Goal: Task Accomplishment & Management: Use online tool/utility

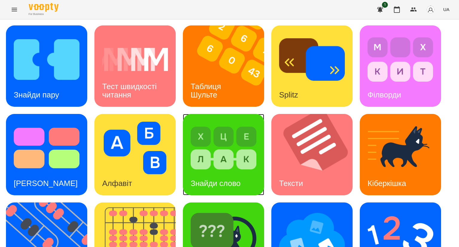
click at [221, 162] on img at bounding box center [224, 148] width 66 height 53
click at [53, 62] on img at bounding box center [47, 59] width 66 height 53
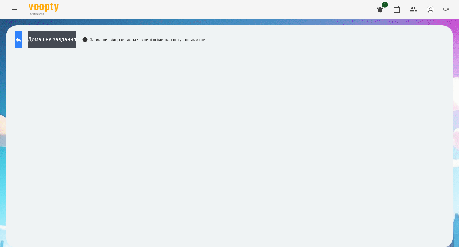
click at [22, 42] on icon at bounding box center [18, 39] width 7 height 7
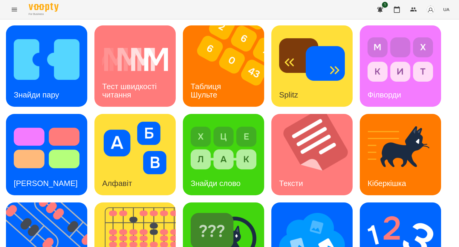
scroll to position [124, 0]
click at [301, 210] on img at bounding box center [312, 236] width 66 height 53
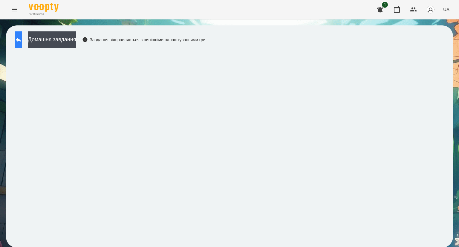
click at [20, 36] on button at bounding box center [18, 39] width 7 height 17
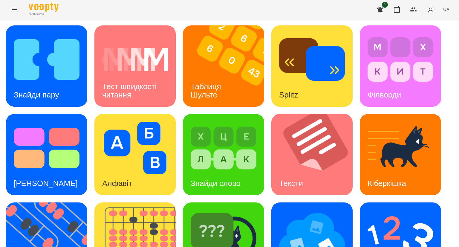
scroll to position [88, 0]
click at [226, 210] on img at bounding box center [224, 236] width 66 height 53
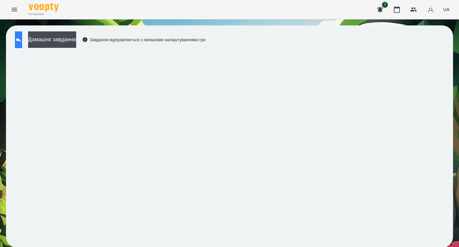
click at [21, 40] on icon at bounding box center [18, 40] width 5 height 4
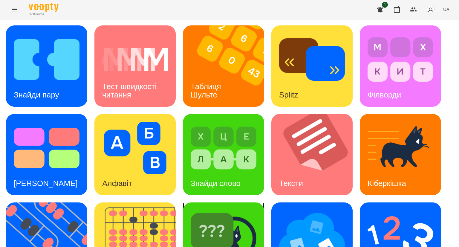
click at [232, 224] on img at bounding box center [224, 236] width 66 height 53
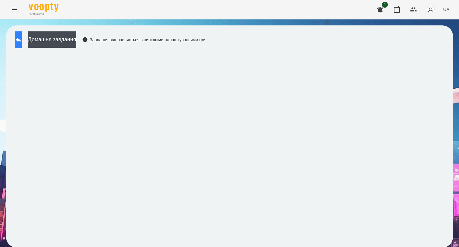
click at [22, 39] on icon at bounding box center [18, 39] width 7 height 7
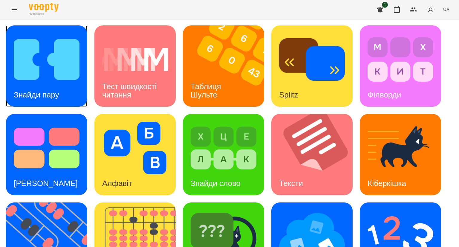
click at [39, 56] on img at bounding box center [47, 59] width 66 height 53
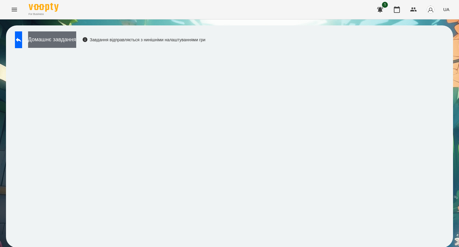
click at [53, 40] on button "Домашнє завдання" at bounding box center [52, 39] width 48 height 16
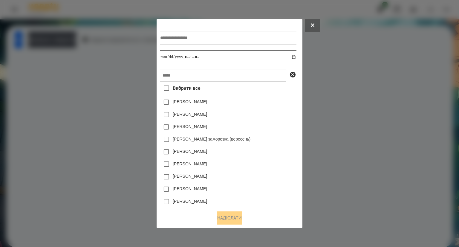
click at [195, 58] on input "datetime-local" at bounding box center [228, 57] width 136 height 14
click at [296, 56] on input "datetime-local" at bounding box center [228, 57] width 136 height 14
type input "**********"
click at [296, 77] on icon at bounding box center [293, 75] width 6 height 6
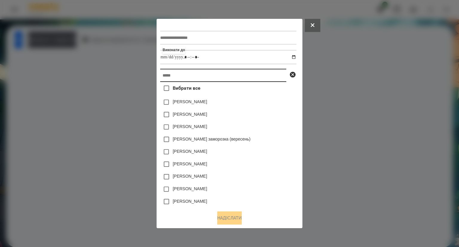
click at [186, 77] on input "text" at bounding box center [223, 75] width 126 height 13
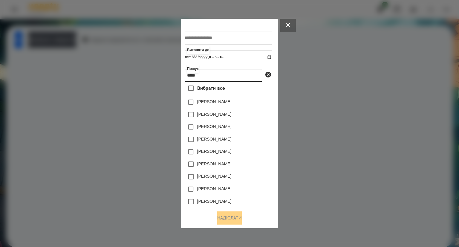
type input "*****"
click at [285, 58] on div at bounding box center [229, 123] width 459 height 247
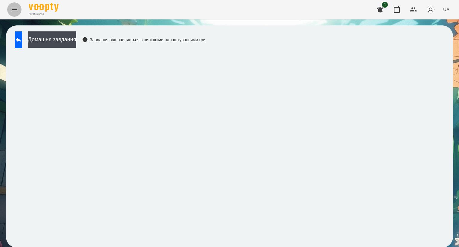
click at [12, 11] on icon "Menu" at bounding box center [14, 9] width 7 height 7
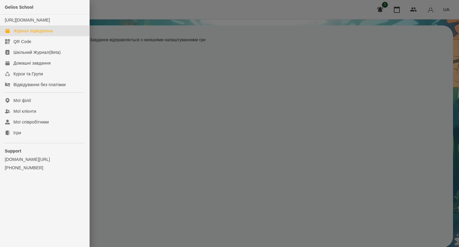
click at [16, 34] on div "Журнал відвідувань" at bounding box center [33, 31] width 40 height 6
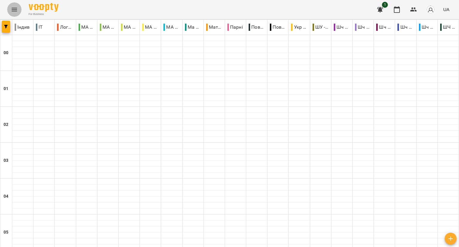
click at [12, 9] on icon "Menu" at bounding box center [14, 9] width 7 height 7
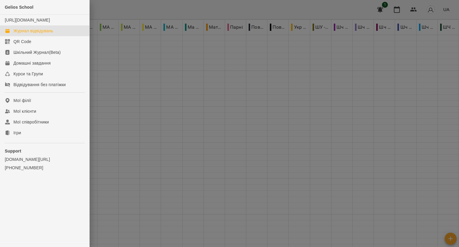
click at [183, 80] on div at bounding box center [229, 123] width 459 height 247
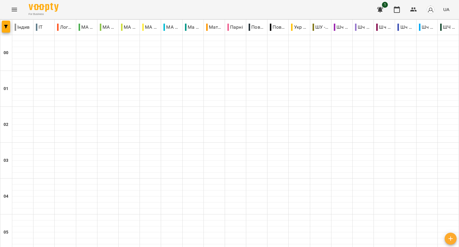
scroll to position [663, 0]
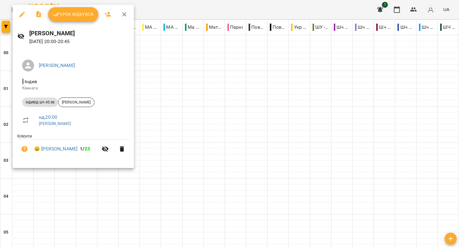
click at [69, 18] on button "Урок відбувся" at bounding box center [73, 14] width 50 height 14
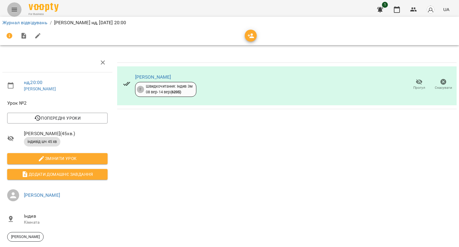
click at [15, 9] on icon "Menu" at bounding box center [14, 10] width 5 height 4
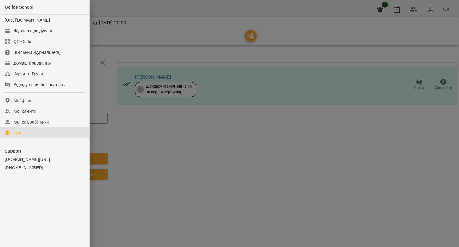
click at [19, 136] on div "Ігри" at bounding box center [16, 133] width 7 height 6
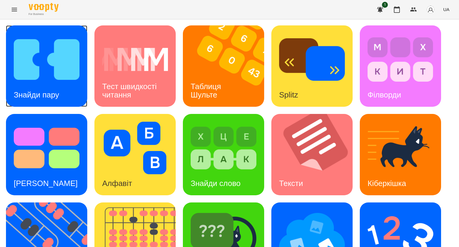
click at [36, 91] on h3 "Знайди пару" at bounding box center [36, 94] width 45 height 9
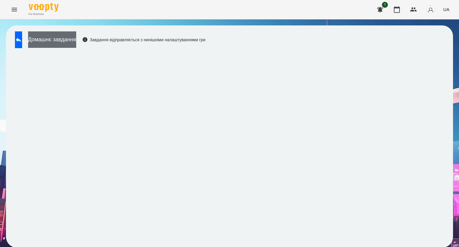
click at [64, 41] on button "Домашнє завдання" at bounding box center [52, 39] width 48 height 16
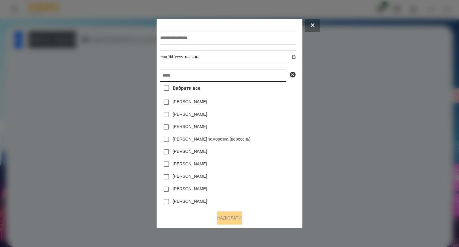
click at [167, 79] on input "text" at bounding box center [223, 75] width 126 height 13
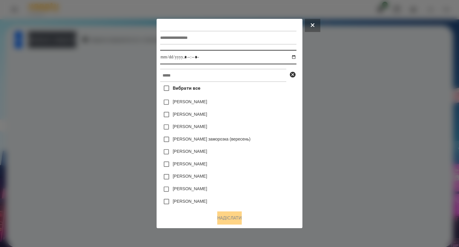
click at [168, 56] on input "datetime-local" at bounding box center [228, 57] width 136 height 14
click at [202, 59] on input "datetime-local" at bounding box center [228, 57] width 136 height 14
click at [295, 57] on input "datetime-local" at bounding box center [228, 57] width 136 height 14
type input "**********"
click at [275, 122] on div "[PERSON_NAME]" at bounding box center [228, 127] width 136 height 13
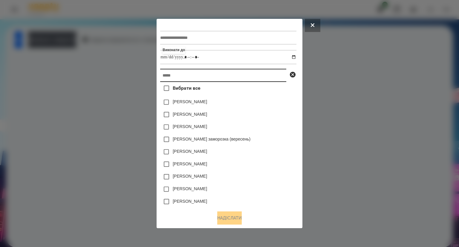
click at [163, 76] on input "text" at bounding box center [223, 75] width 126 height 13
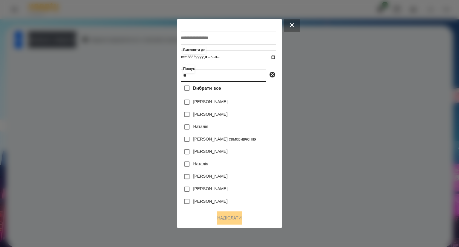
type input "*"
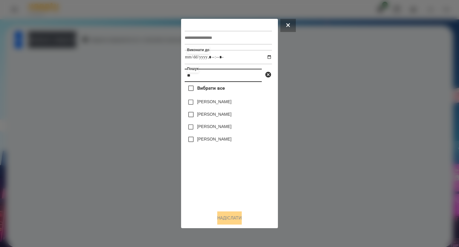
type input "*"
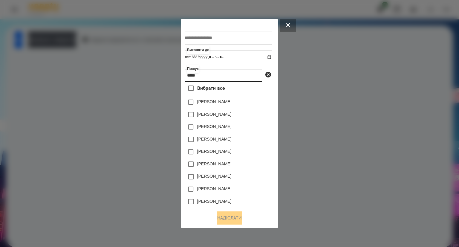
type input "*****"
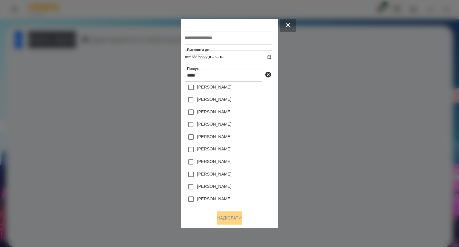
scroll to position [28, 0]
click at [285, 27] on button at bounding box center [288, 25] width 16 height 13
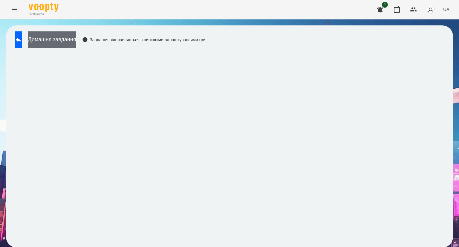
click at [55, 39] on button "Домашнє завдання" at bounding box center [52, 39] width 48 height 16
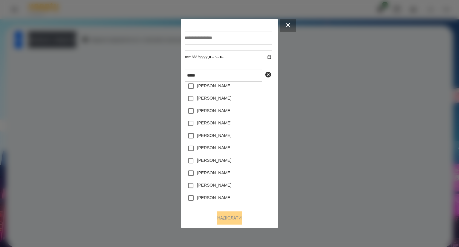
scroll to position [0, 0]
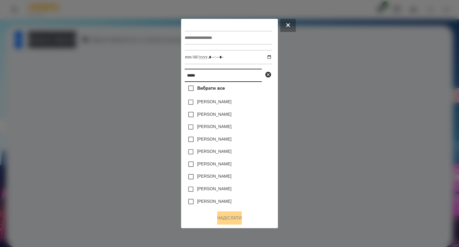
click at [203, 78] on input "*****" at bounding box center [223, 75] width 77 height 13
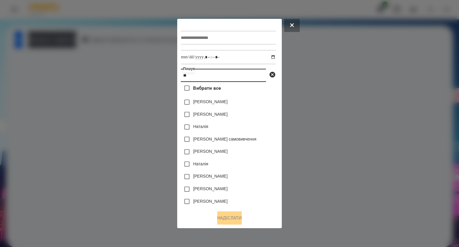
type input "*"
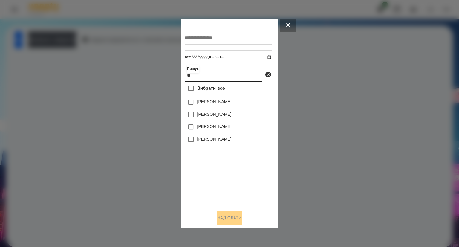
type input "*"
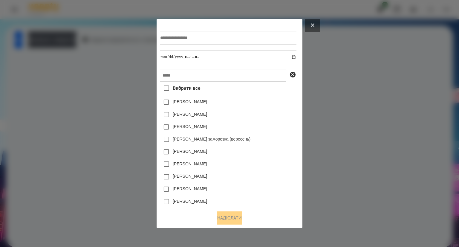
click at [318, 27] on button at bounding box center [313, 25] width 16 height 13
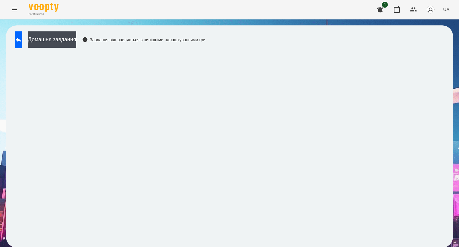
click at [10, 10] on button "Menu" at bounding box center [14, 9] width 14 height 14
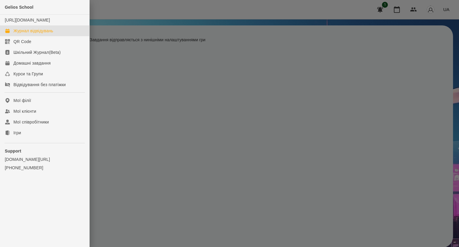
click at [20, 34] on div "Журнал відвідувань" at bounding box center [33, 31] width 40 height 6
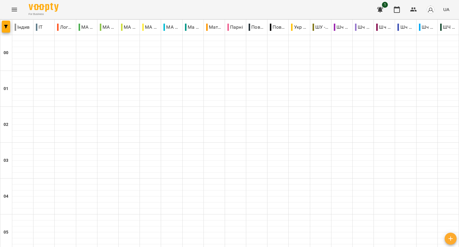
scroll to position [600, 0]
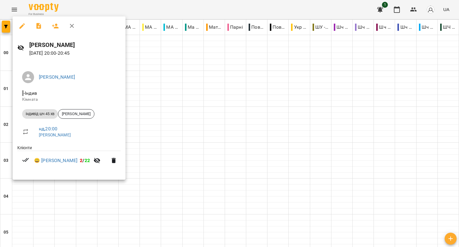
click at [12, 8] on div at bounding box center [229, 123] width 459 height 247
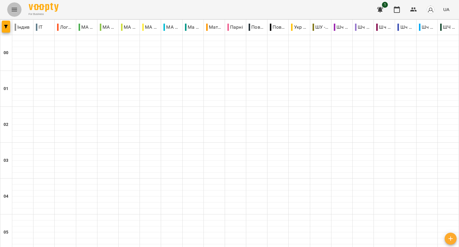
click at [12, 8] on icon "Menu" at bounding box center [14, 9] width 7 height 7
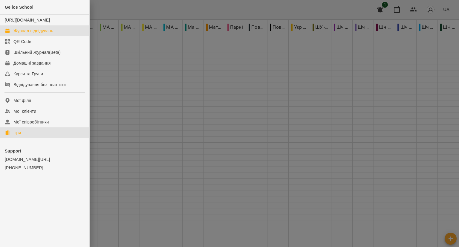
click at [22, 137] on link "Ігри" at bounding box center [44, 132] width 89 height 11
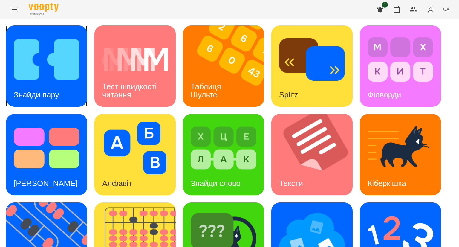
click at [27, 79] on img at bounding box center [47, 59] width 66 height 53
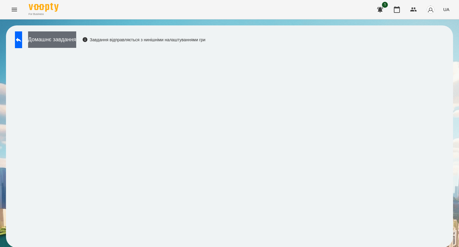
click at [52, 41] on button "Домашнє завдання" at bounding box center [52, 39] width 48 height 16
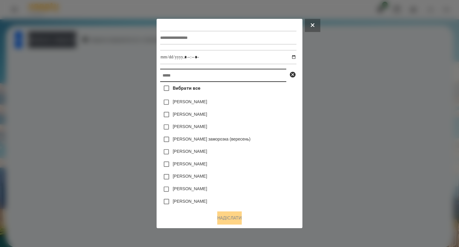
click at [168, 76] on input "text" at bounding box center [223, 75] width 126 height 13
type input "*"
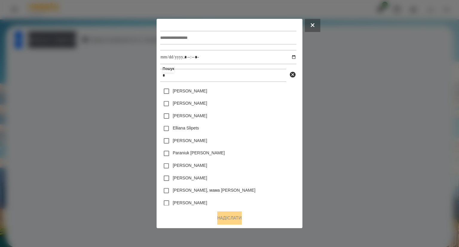
scroll to position [736, 0]
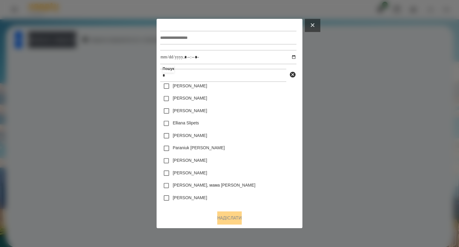
click at [319, 27] on button at bounding box center [313, 25] width 16 height 13
